Goal: Task Accomplishment & Management: Manage account settings

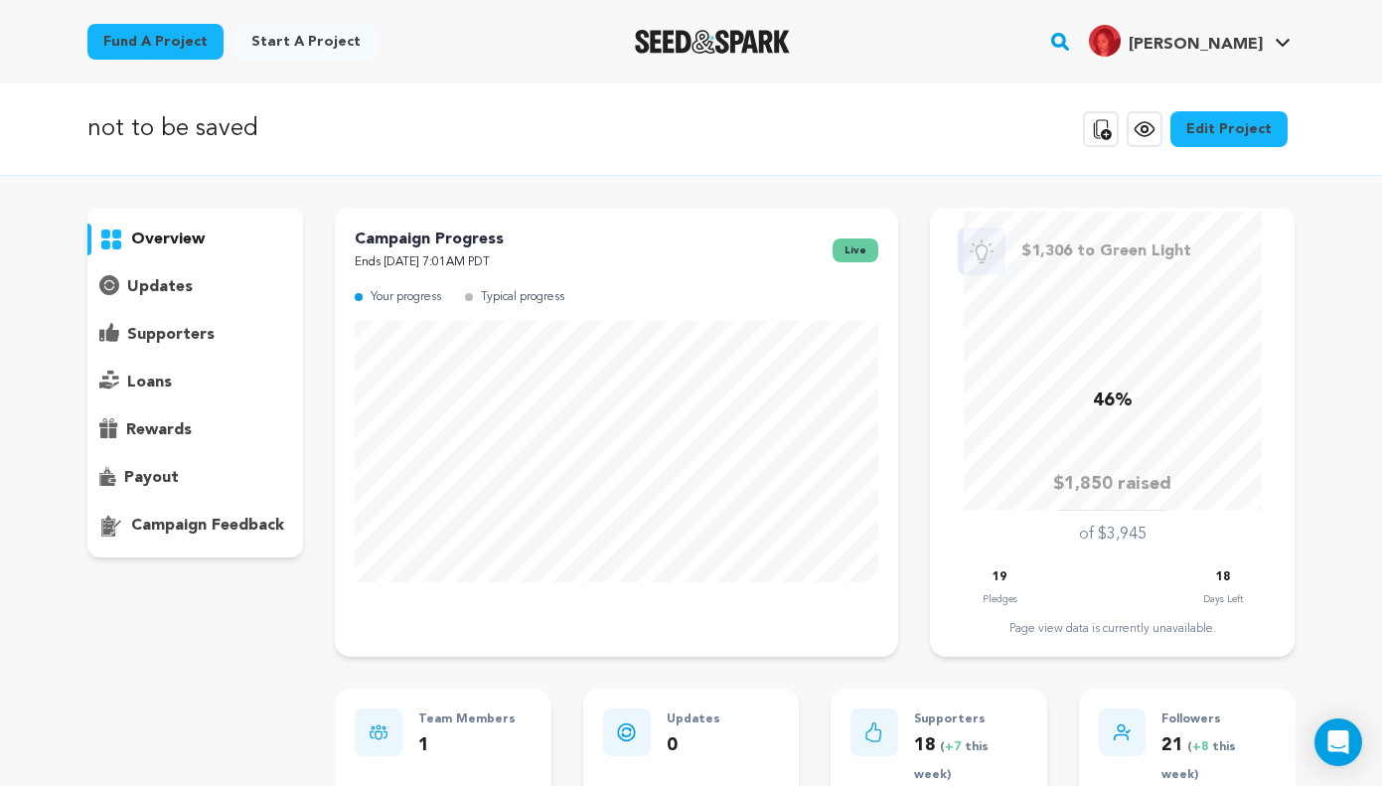
scroll to position [29, 0]
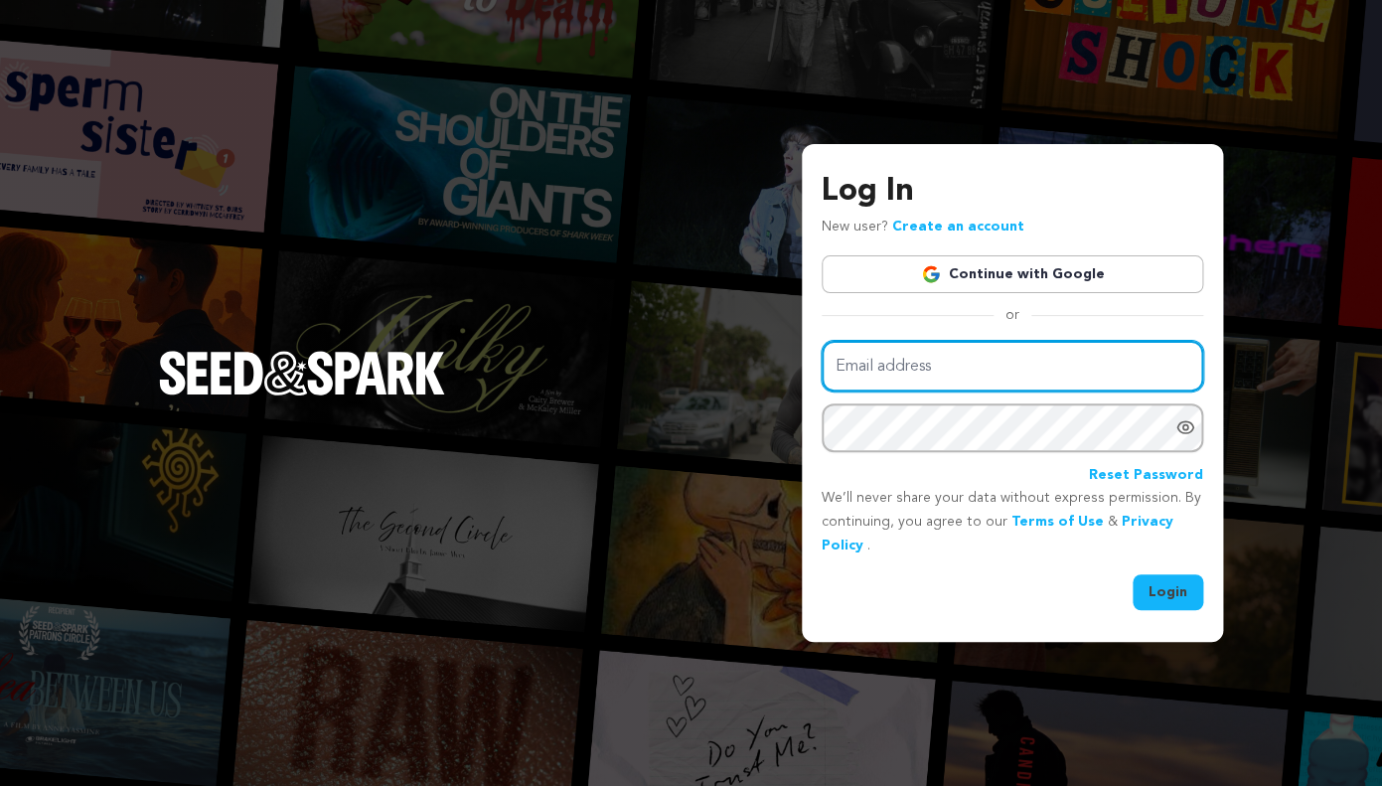
click at [924, 362] on input "Email address" at bounding box center [1013, 366] width 382 height 51
type input "metzlidi@protonmail.com"
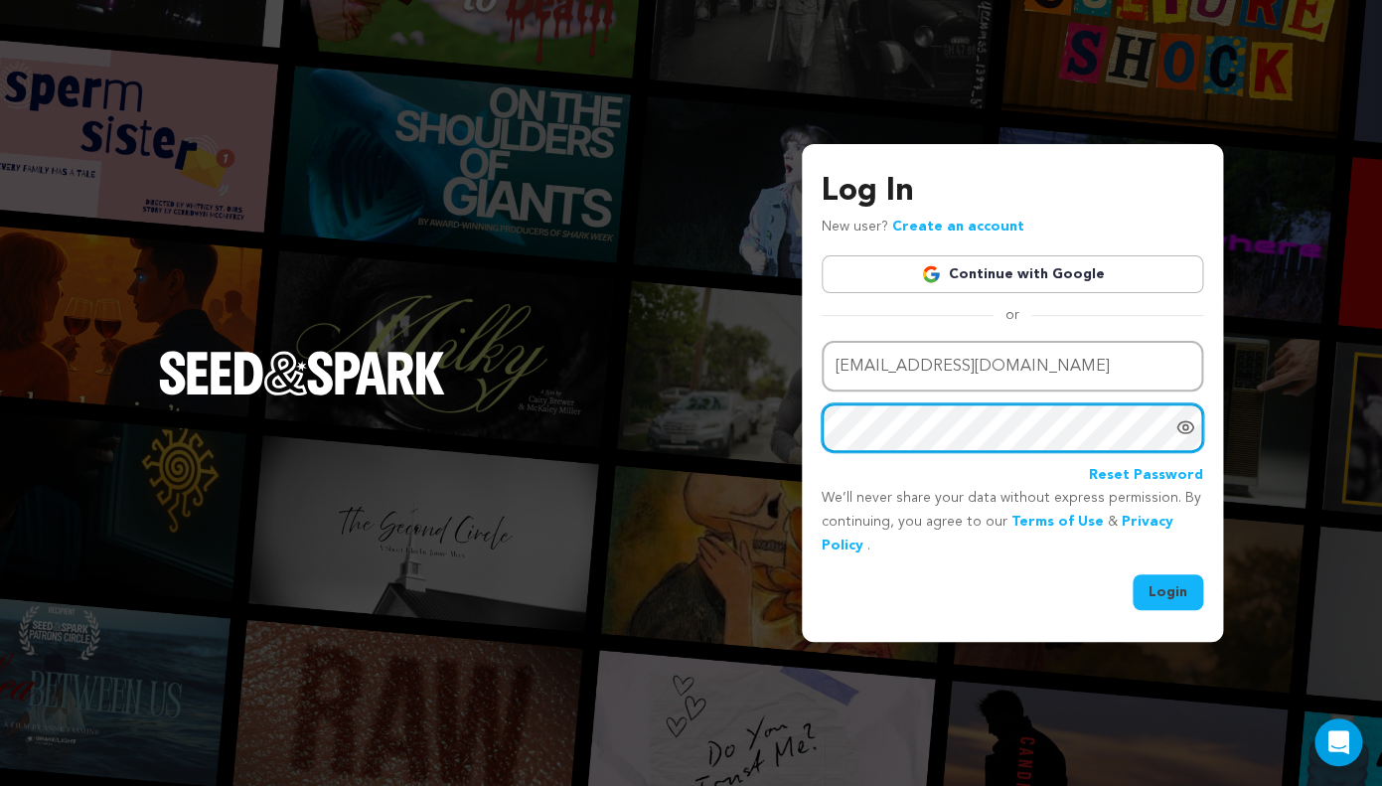
click at [1133, 574] on button "Login" at bounding box center [1168, 592] width 71 height 36
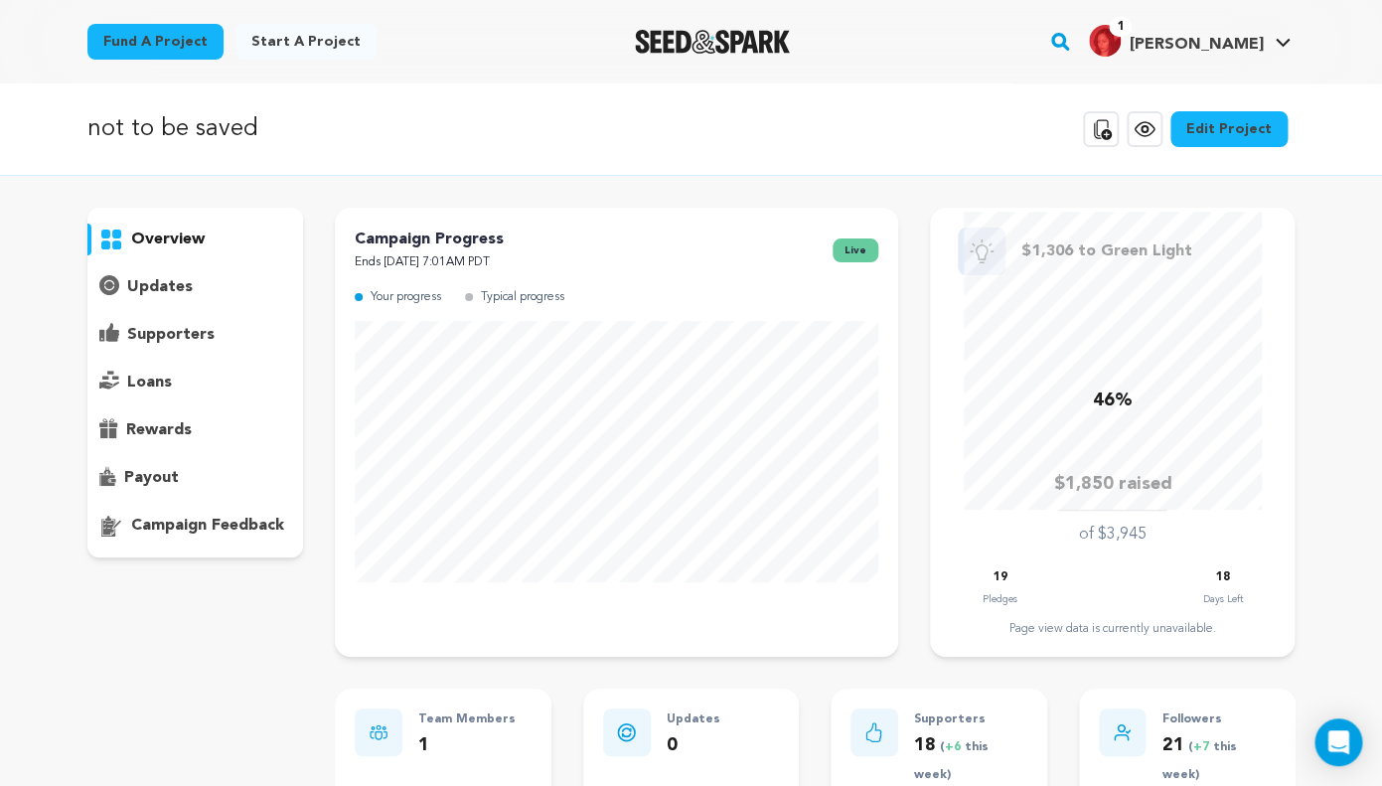
click at [226, 352] on div "overview" at bounding box center [195, 383] width 217 height 350
click at [198, 332] on p "supporters" at bounding box center [170, 335] width 87 height 24
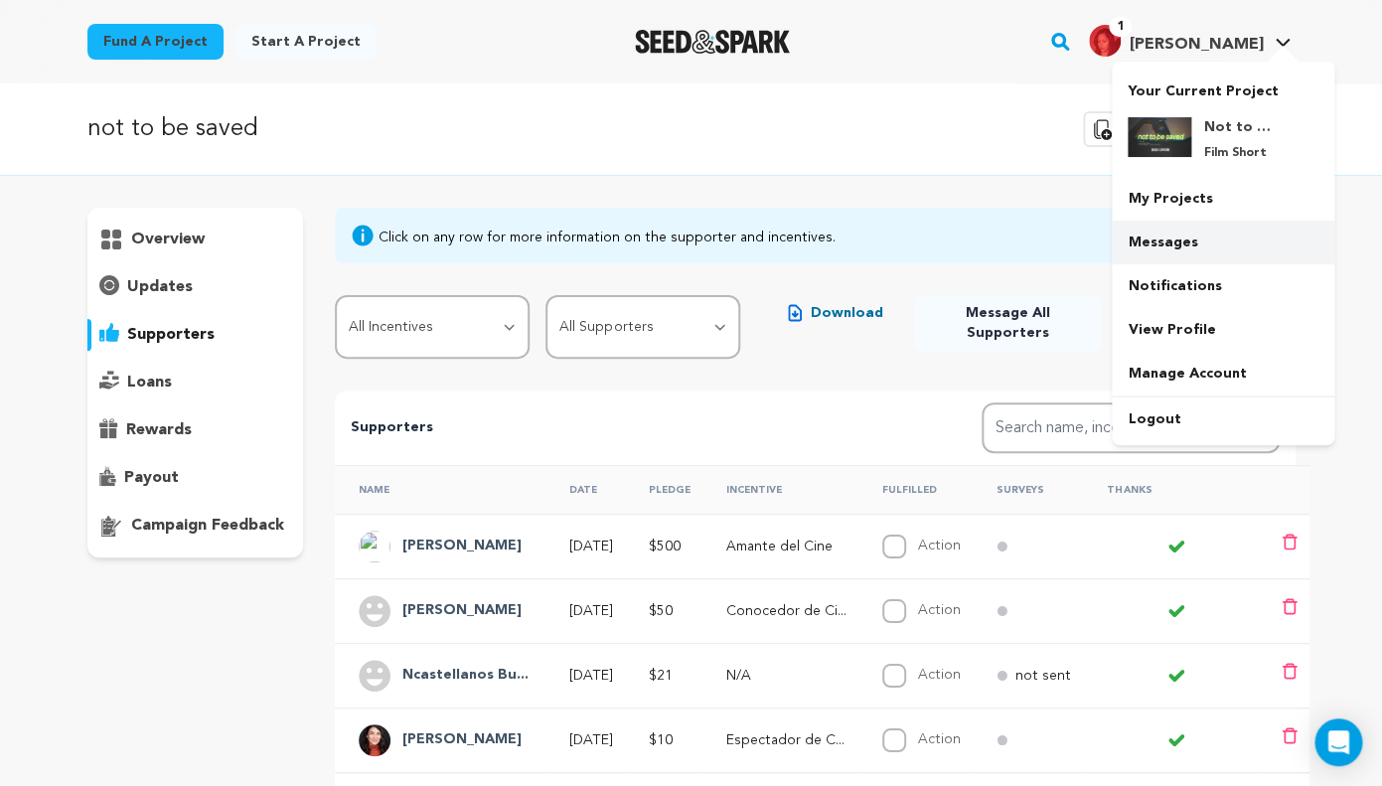
click at [1166, 235] on link "Messages" at bounding box center [1223, 243] width 223 height 44
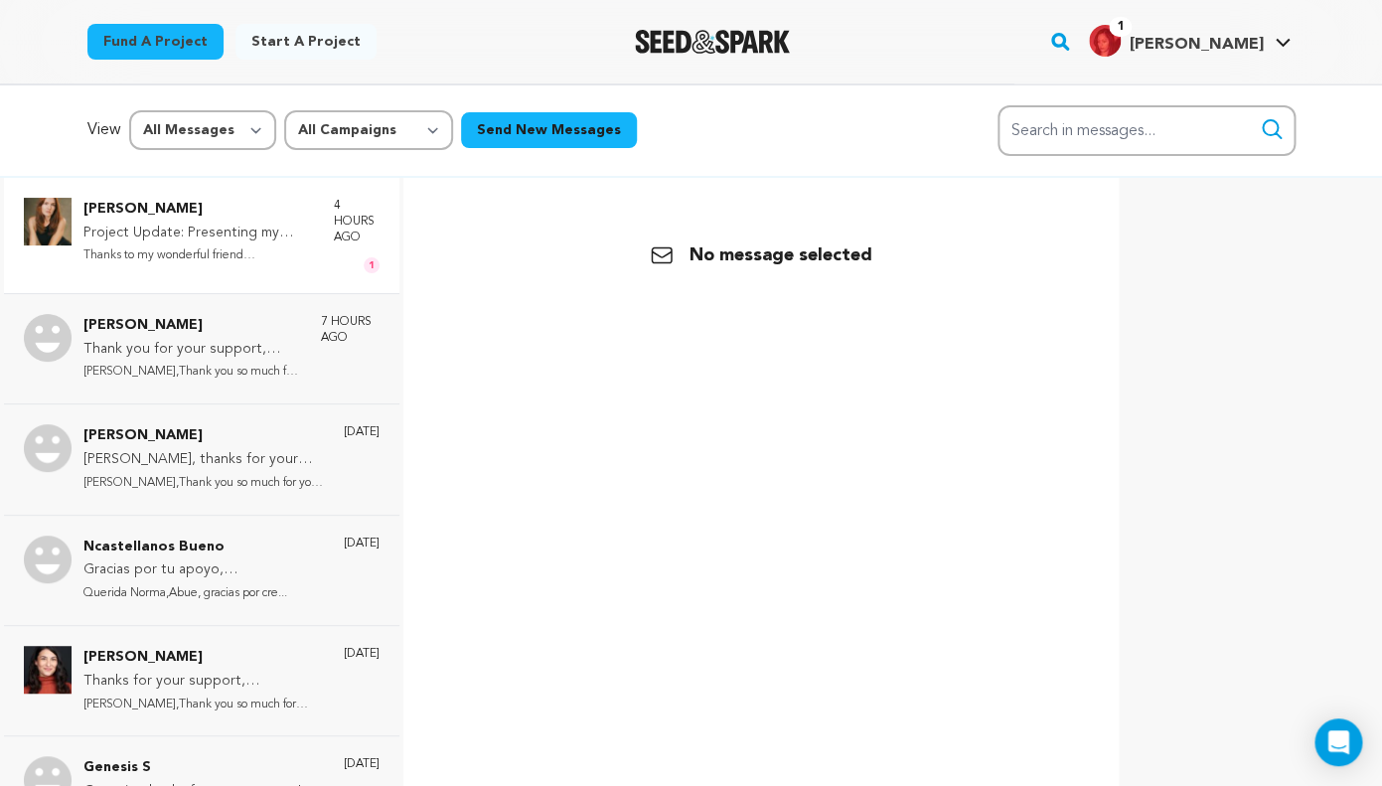
click at [293, 250] on p "Thanks to my wonderful friend [PERSON_NAME]..." at bounding box center [198, 255] width 231 height 23
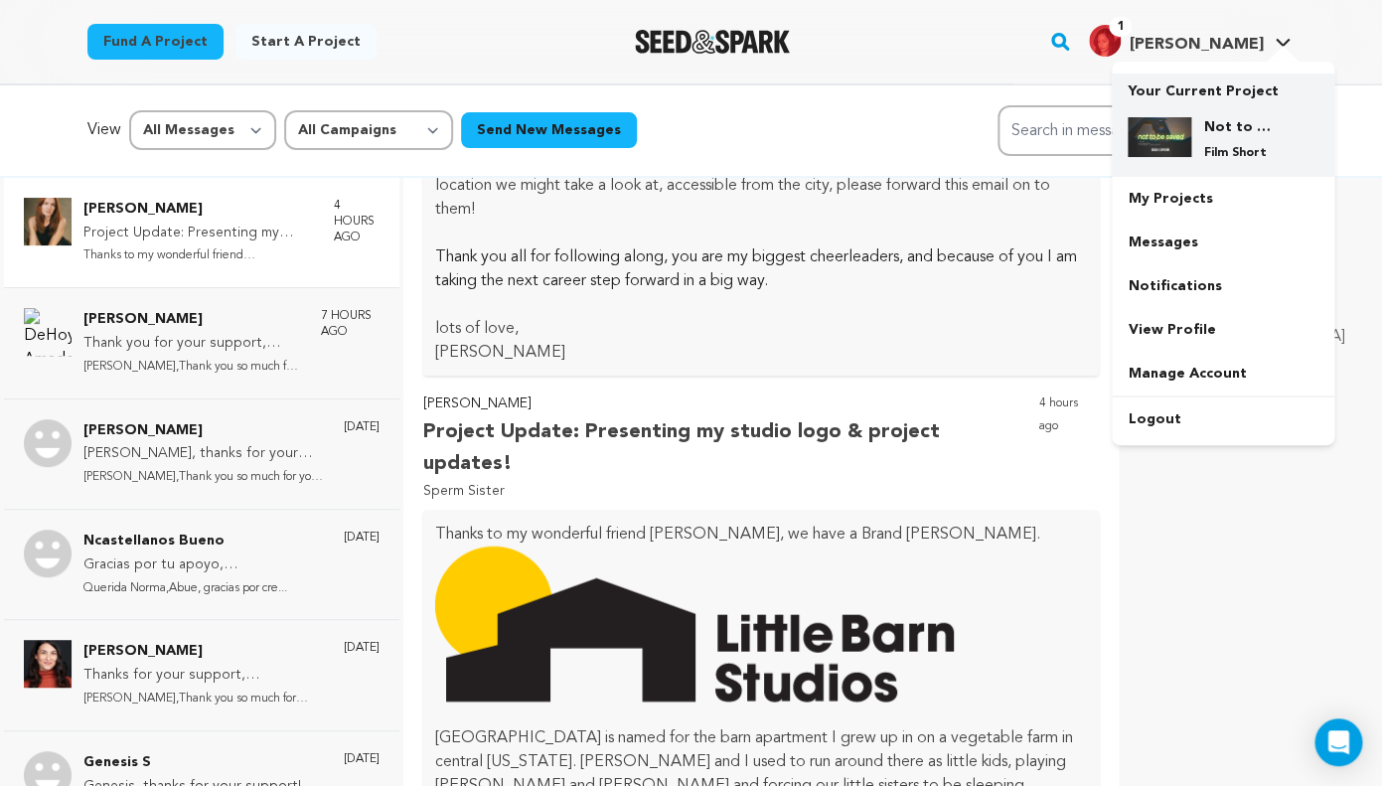
click at [1231, 119] on h4 "Not to be saved" at bounding box center [1239, 127] width 72 height 20
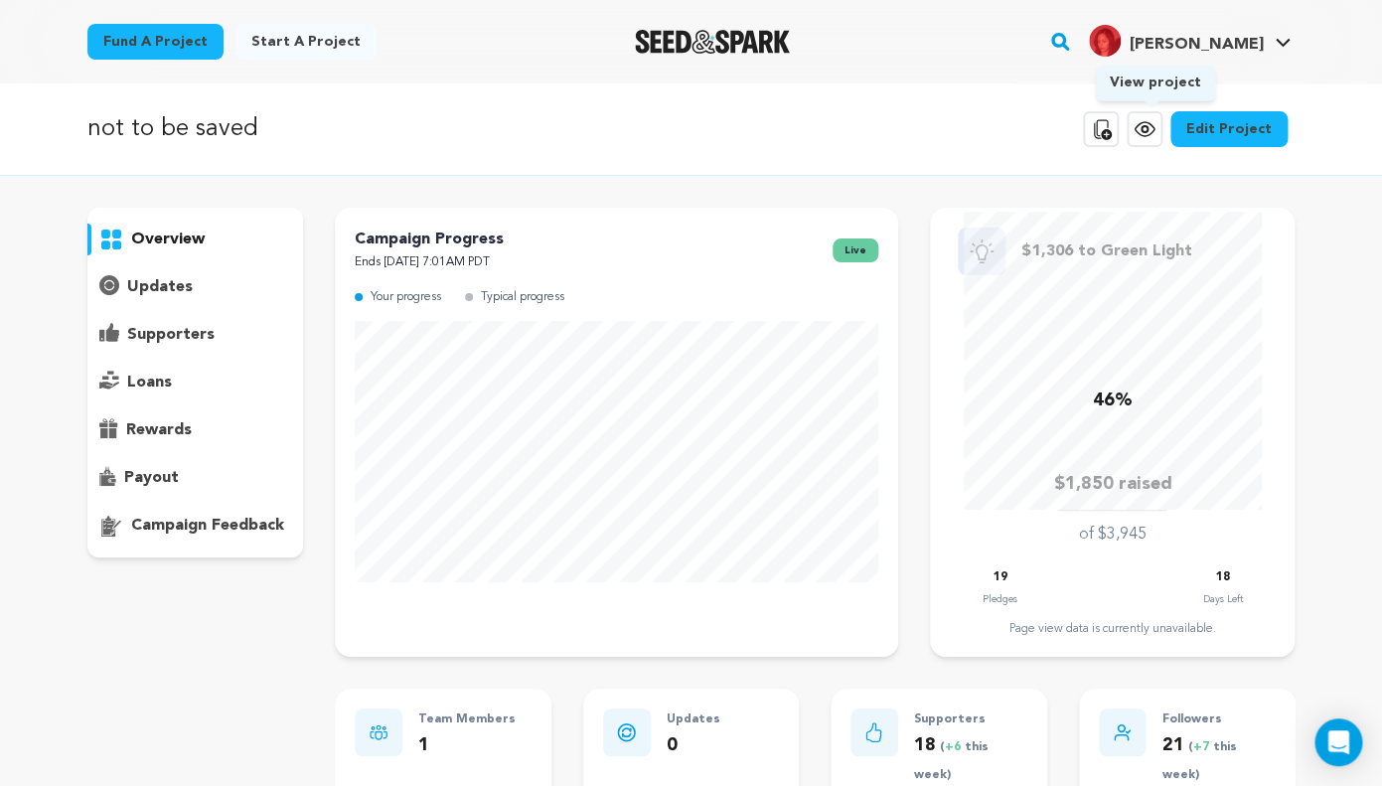
click at [1152, 128] on icon at bounding box center [1145, 129] width 24 height 24
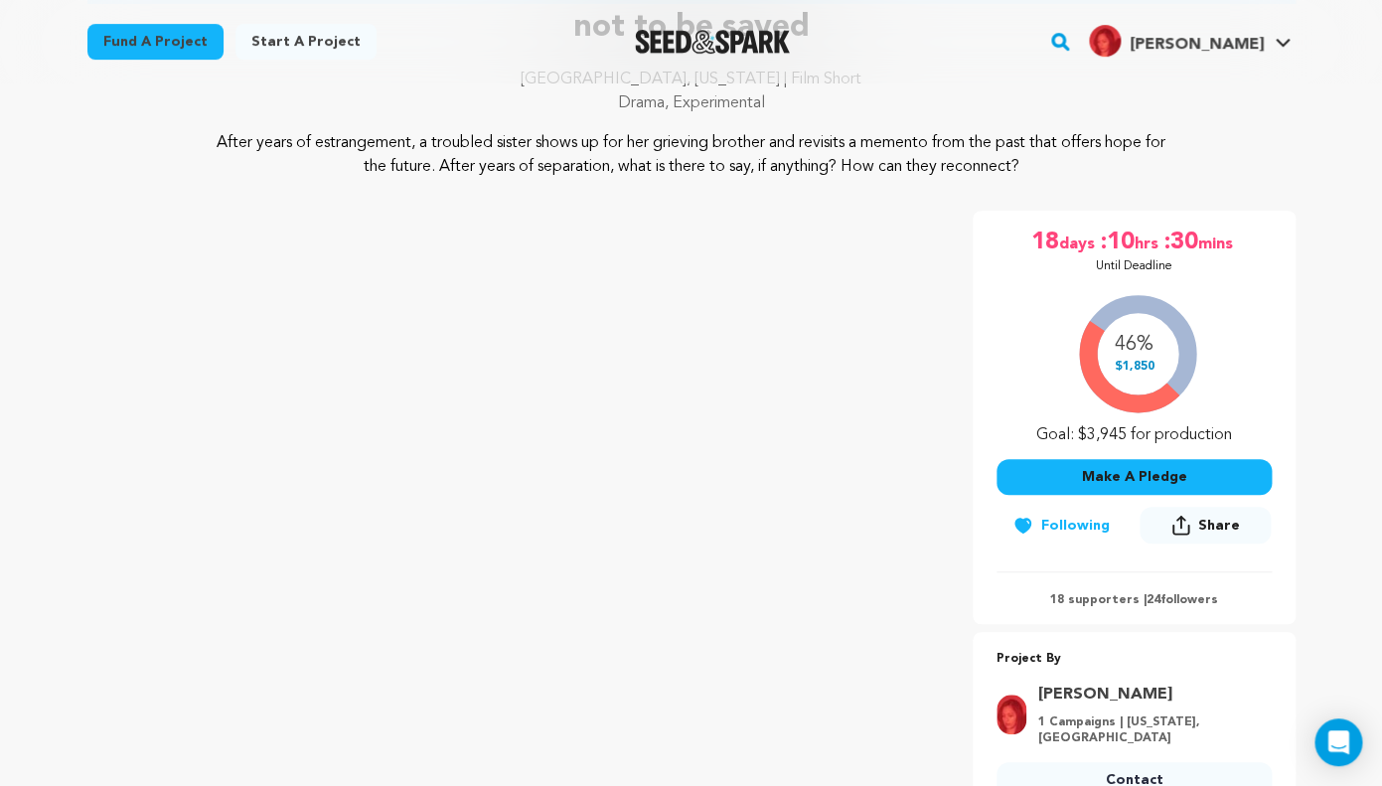
scroll to position [315, 0]
